Goal: Register for event/course

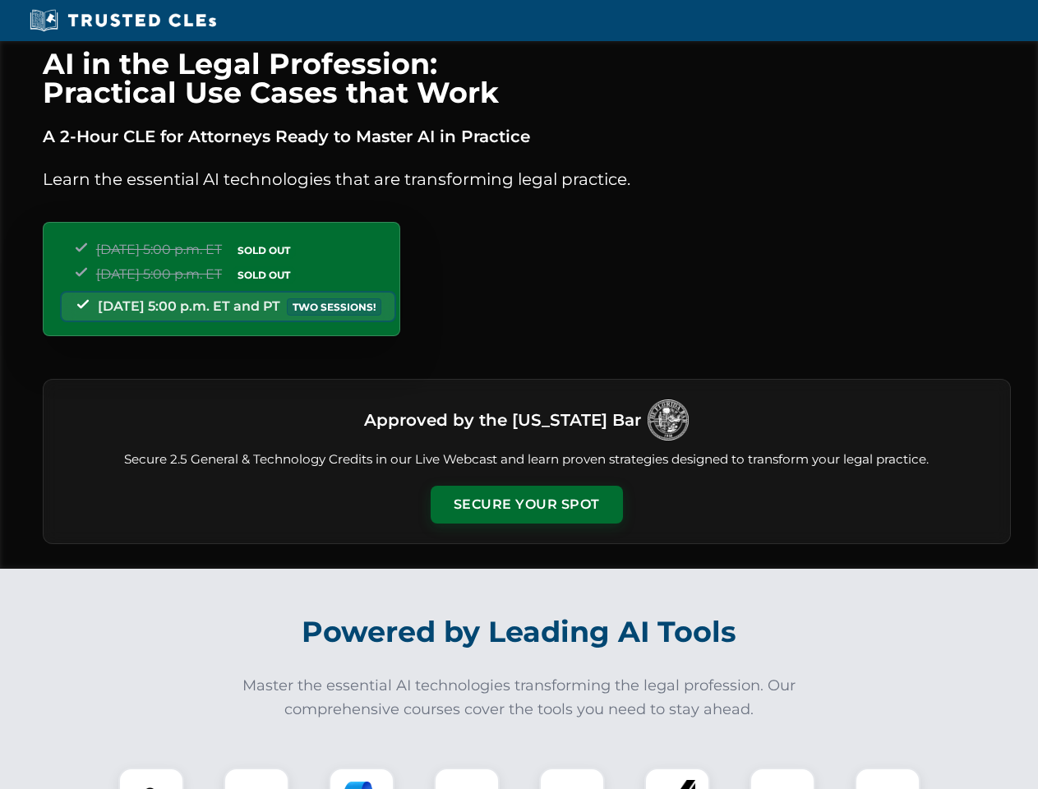
click at [526, 505] on button "Secure Your Spot" at bounding box center [527, 505] width 192 height 38
click at [151, 779] on img at bounding box center [151, 801] width 48 height 48
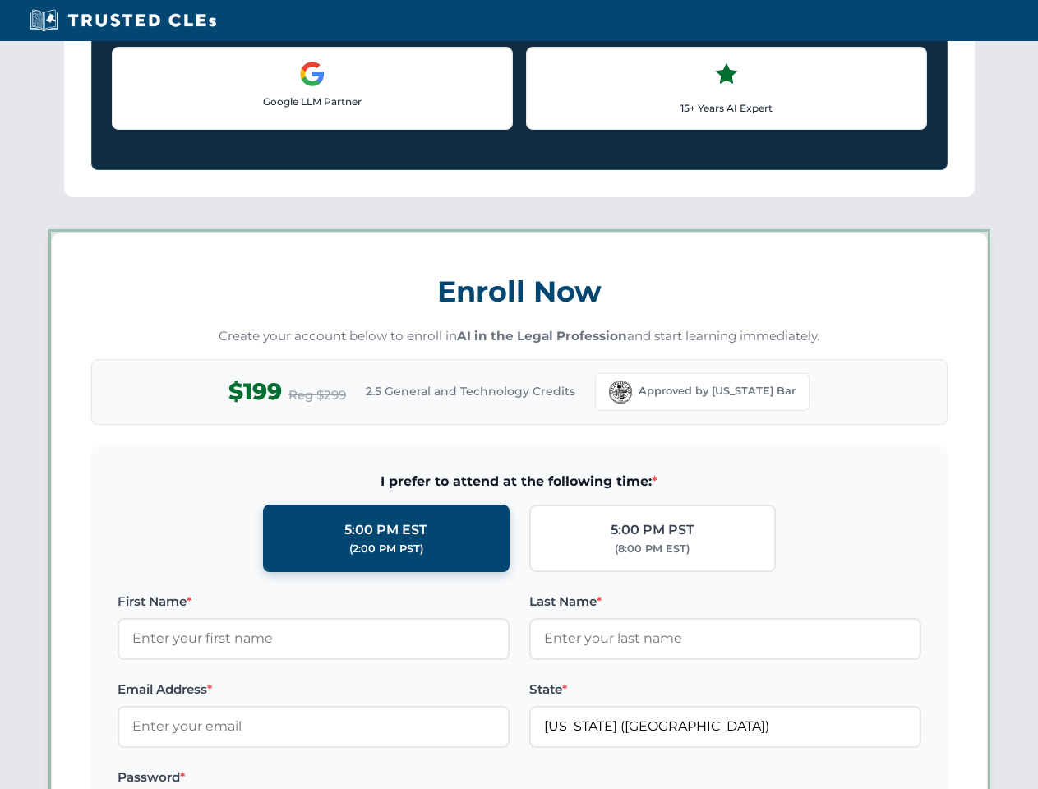
click at [362, 779] on label "Password *" at bounding box center [314, 778] width 392 height 20
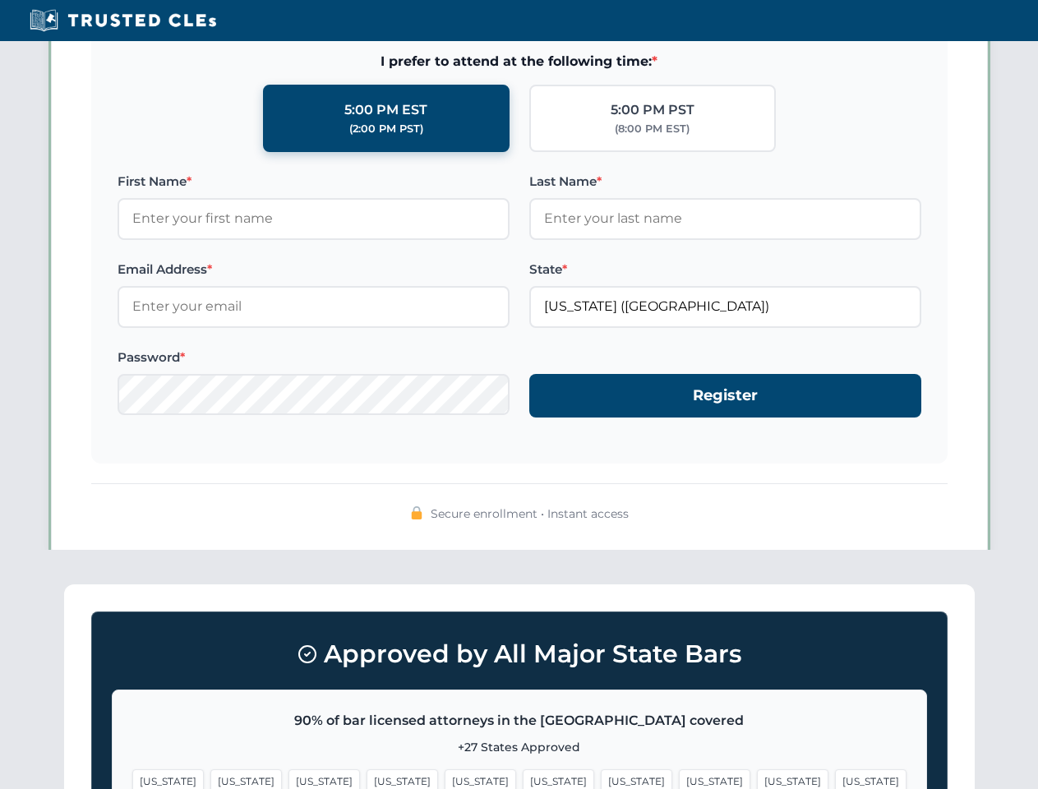
click at [757, 779] on span "[US_STATE]" at bounding box center [793, 782] width 72 height 24
